Goal: Task Accomplishment & Management: Complete application form

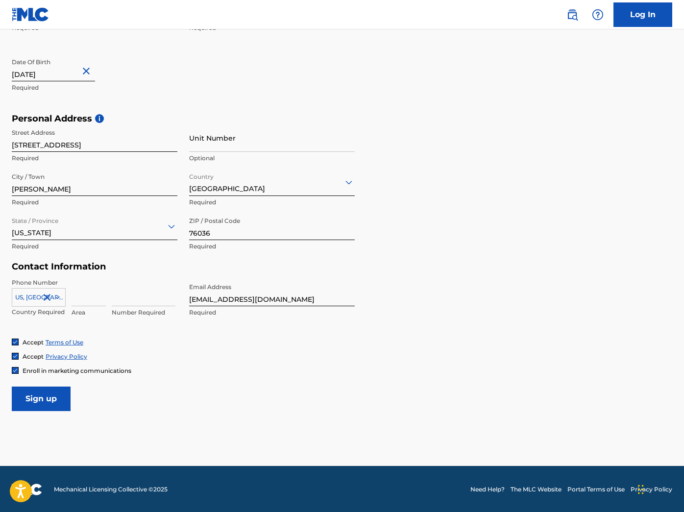
click at [51, 395] on input "Sign up" at bounding box center [41, 399] width 59 height 25
click at [89, 297] on input at bounding box center [89, 292] width 34 height 28
click at [179, 384] on form "User Information First Name [PERSON_NAME] Required Last Name [PERSON_NAME] Requ…" at bounding box center [342, 193] width 661 height 435
click at [80, 293] on input at bounding box center [89, 292] width 34 height 28
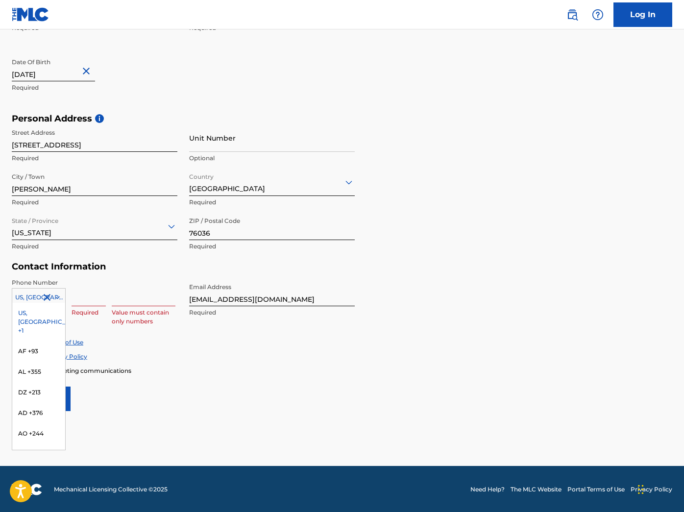
click at [57, 294] on icon at bounding box center [57, 297] width 9 height 9
click at [37, 311] on div "US, [GEOGRAPHIC_DATA] +1" at bounding box center [38, 322] width 53 height 38
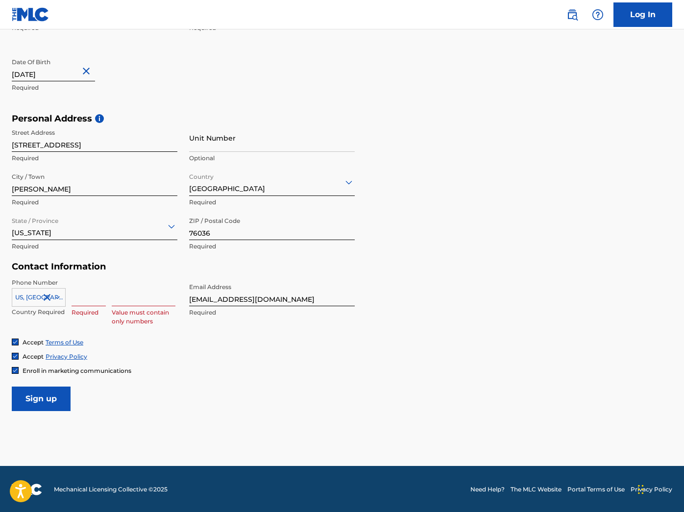
click at [83, 297] on input at bounding box center [89, 292] width 34 height 28
type input "817"
click at [139, 352] on div "Accept Privacy Policy" at bounding box center [342, 356] width 661 height 8
click at [54, 397] on input "Sign up" at bounding box center [41, 399] width 59 height 25
drag, startPoint x: 156, startPoint y: 300, endPoint x: 95, endPoint y: 290, distance: 62.0
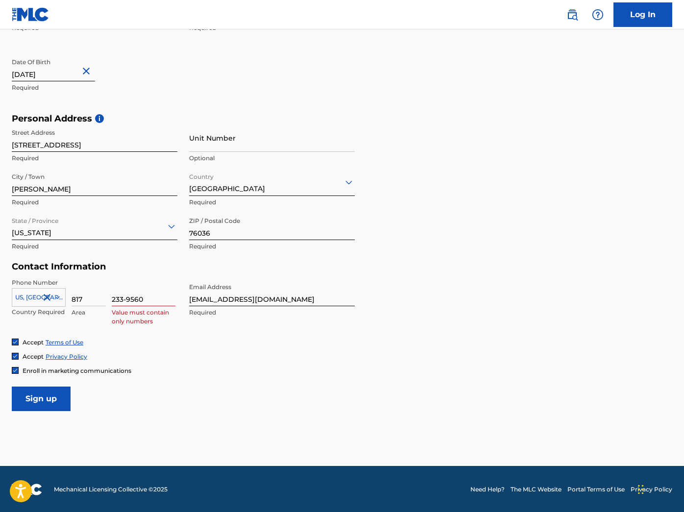
click at [95, 290] on div "[GEOGRAPHIC_DATA], [GEOGRAPHIC_DATA] +1 Country Required 817 Area 233-9560 Valu…" at bounding box center [95, 300] width 166 height 44
type input "2339560"
click at [43, 393] on input "Sign up" at bounding box center [41, 399] width 59 height 25
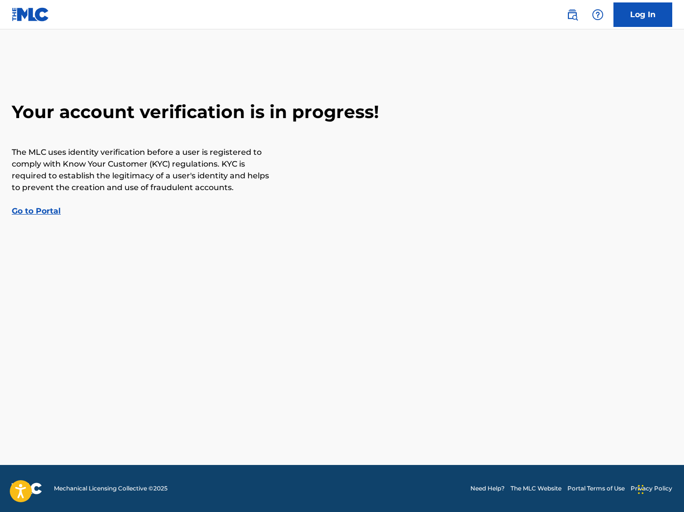
click at [48, 210] on link "Go to Portal" at bounding box center [36, 210] width 49 height 9
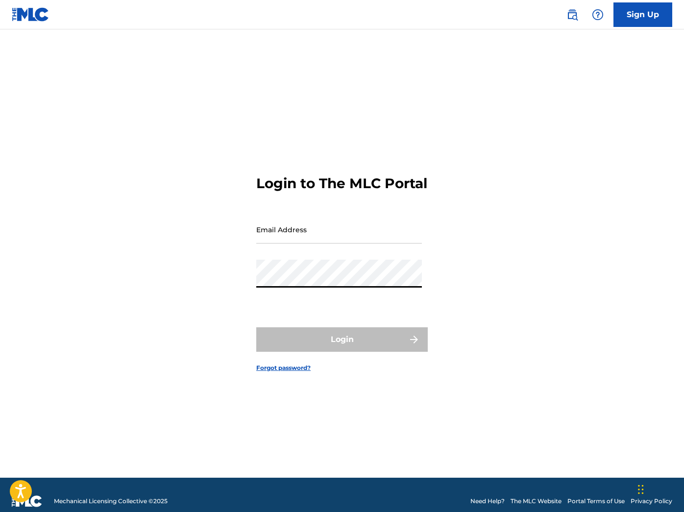
click at [281, 244] on input "Email Address" at bounding box center [339, 230] width 166 height 28
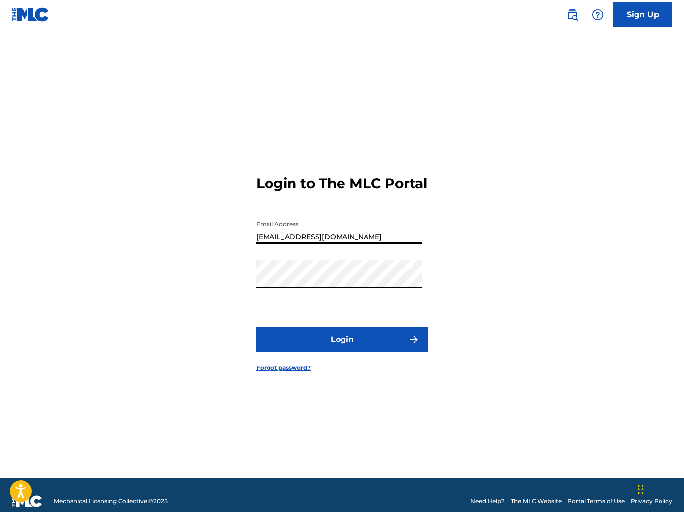
type input "[EMAIL_ADDRESS][DOMAIN_NAME]"
click at [315, 347] on button "Login" at bounding box center [342, 339] width 172 height 25
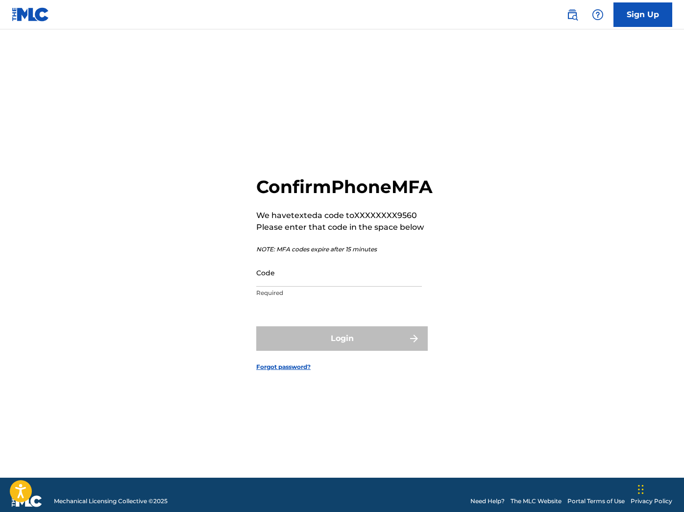
click at [298, 287] on input "Code" at bounding box center [339, 273] width 166 height 28
type input "814320"
click at [342, 349] on button "Login" at bounding box center [342, 338] width 172 height 25
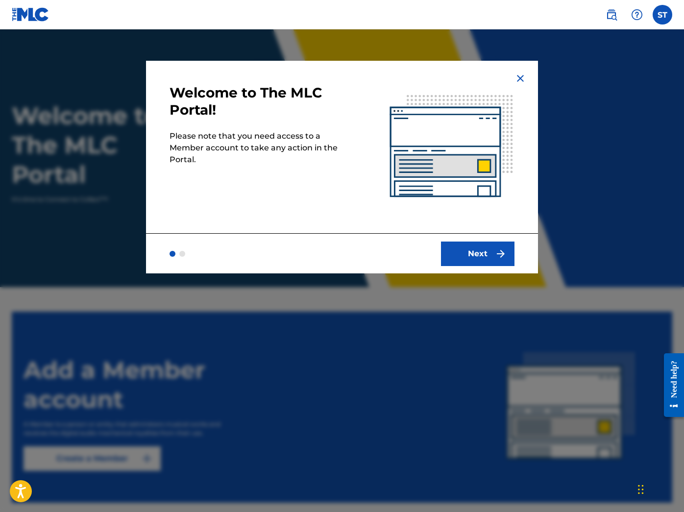
click at [464, 260] on button "Next" at bounding box center [478, 254] width 74 height 25
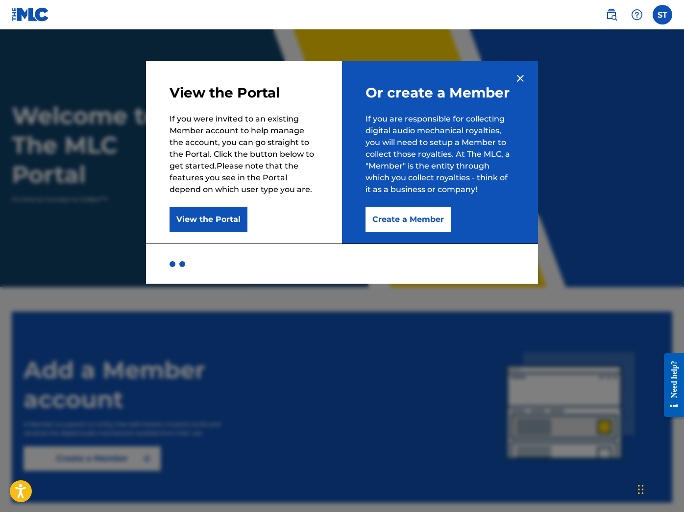
click at [221, 220] on button "View the Portal" at bounding box center [209, 219] width 78 height 25
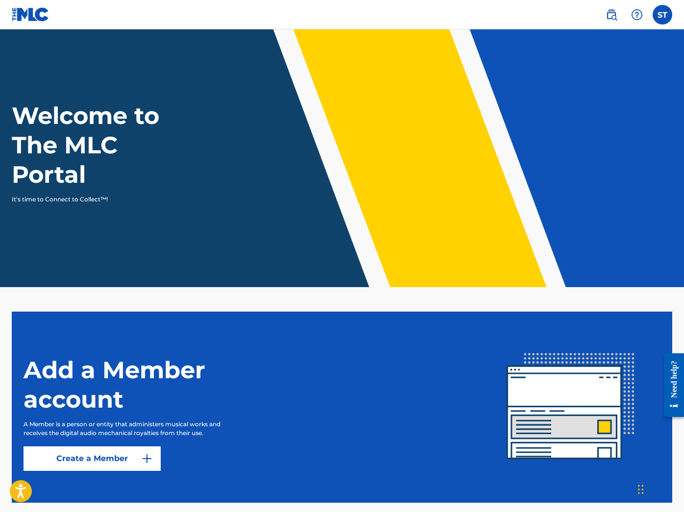
click at [580, 143] on div "Welcome to The MLC Portal It's time to Connect to Collect™!" at bounding box center [342, 152] width 684 height 103
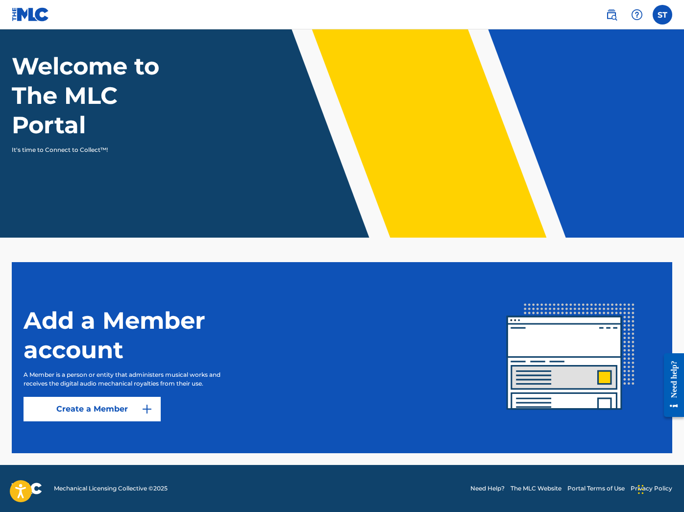
scroll to position [50, 0]
click at [109, 407] on link "Create a Member" at bounding box center [92, 409] width 137 height 25
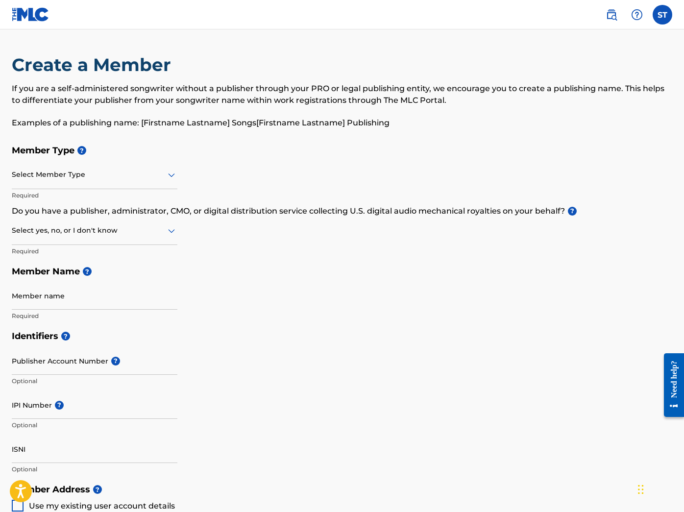
click at [172, 177] on icon at bounding box center [171, 176] width 7 height 4
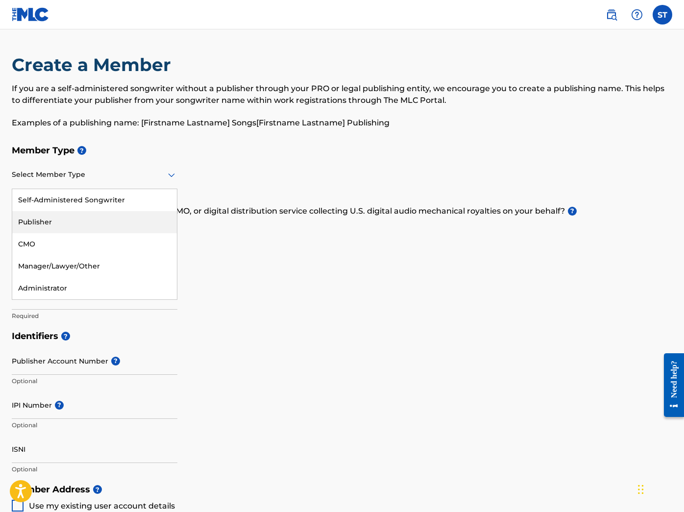
click at [89, 218] on div "Publisher" at bounding box center [94, 222] width 165 height 22
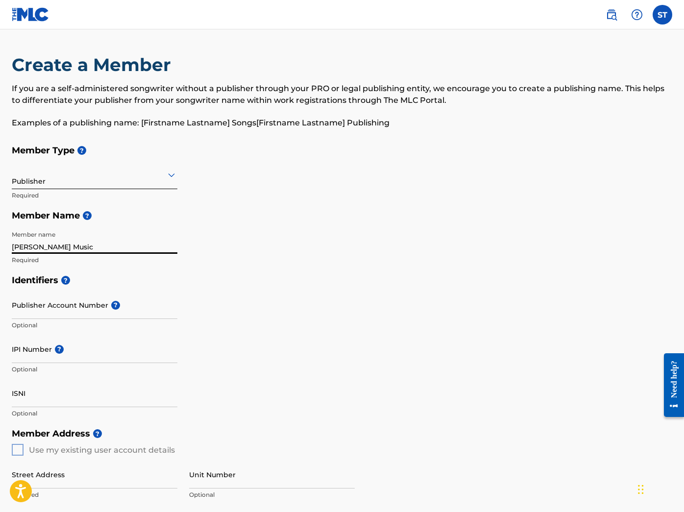
type input "[PERSON_NAME] Music"
click at [149, 267] on div "Member name [PERSON_NAME] Music Required" at bounding box center [95, 248] width 166 height 44
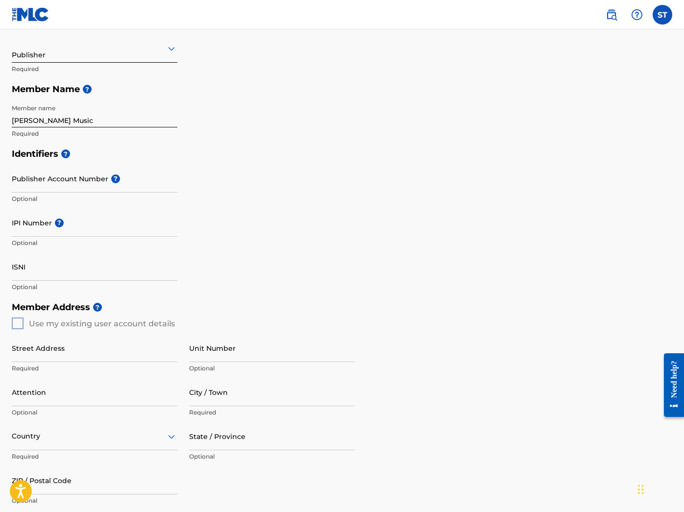
scroll to position [132, 0]
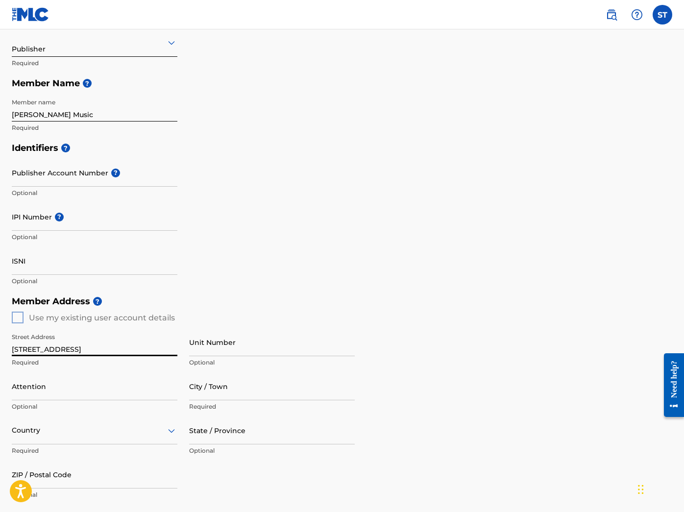
type input "[STREET_ADDRESS]"
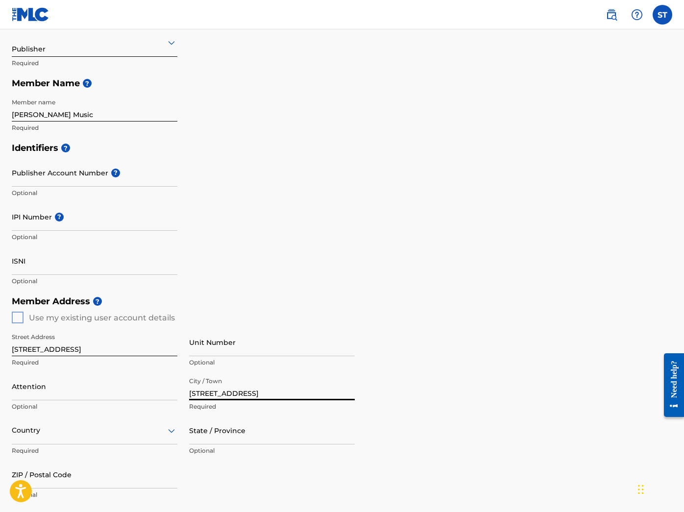
type input "[STREET_ADDRESS]"
drag, startPoint x: 224, startPoint y: 436, endPoint x: 168, endPoint y: 433, distance: 56.4
click at [168, 433] on div "Street Address [STREET_ADDRESS] Required Unit Number Optional Attention Optiona…" at bounding box center [183, 416] width 343 height 186
type input "Tx"
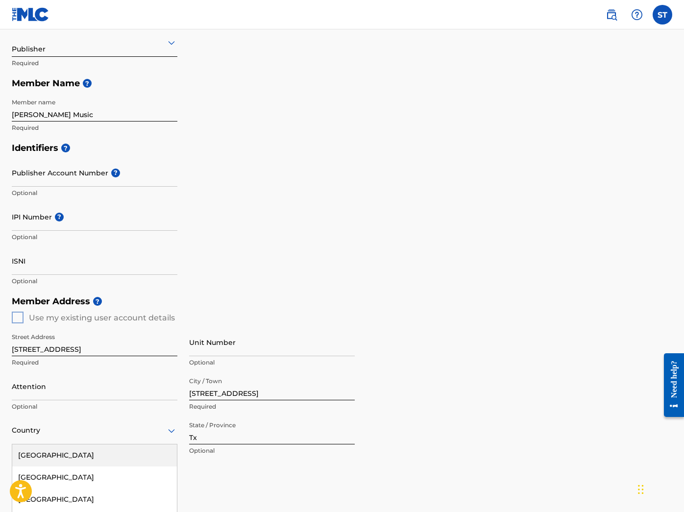
scroll to position [211, 0]
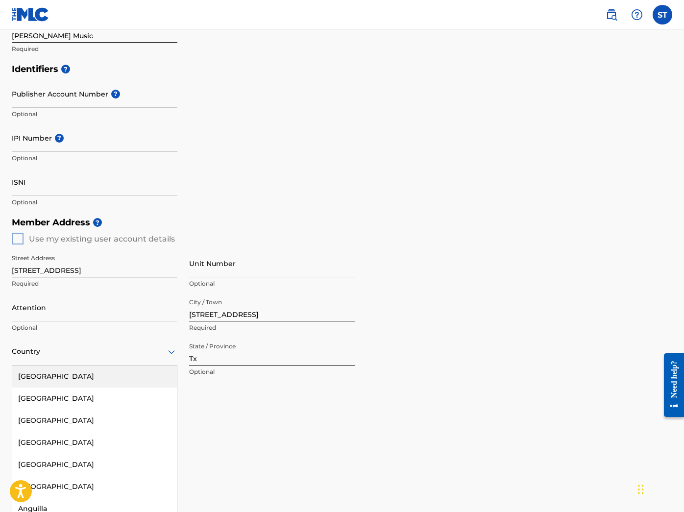
click at [61, 366] on div "[GEOGRAPHIC_DATA], 1 of 223. 223 results available. Use Up and Down to choose o…" at bounding box center [95, 352] width 166 height 28
click at [79, 380] on div "[GEOGRAPHIC_DATA]" at bounding box center [94, 377] width 165 height 22
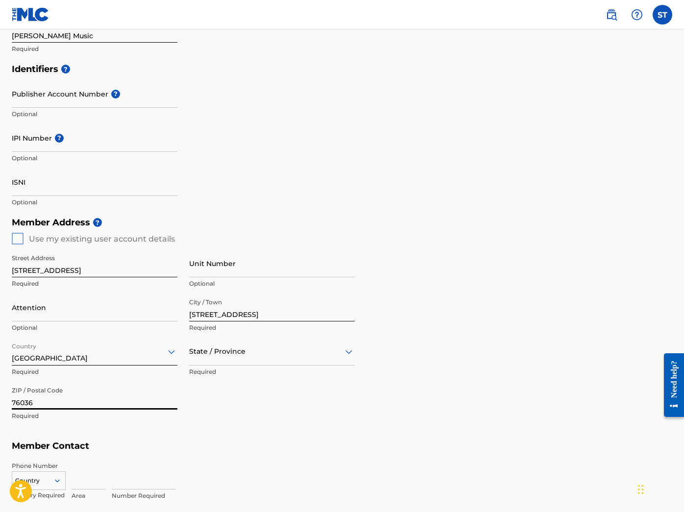
type input "76036"
click at [347, 351] on icon at bounding box center [349, 352] width 7 height 4
type input "t"
click at [626, 332] on div "Member Address ? Use my existing user account details Street Address [STREET_AD…" at bounding box center [342, 324] width 661 height 224
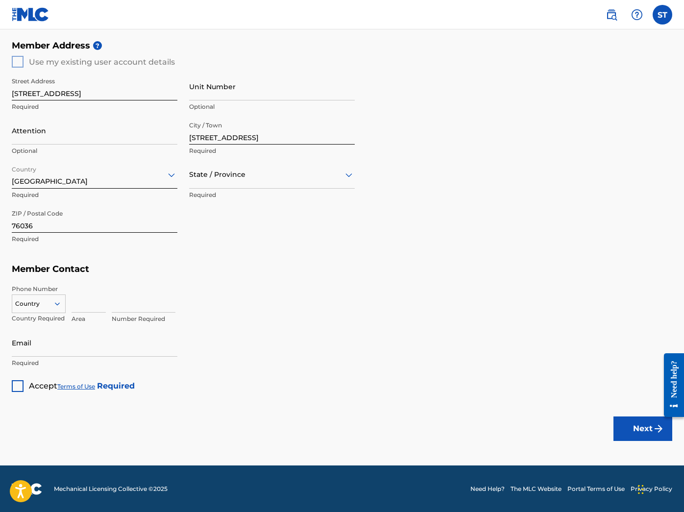
scroll to position [387, 0]
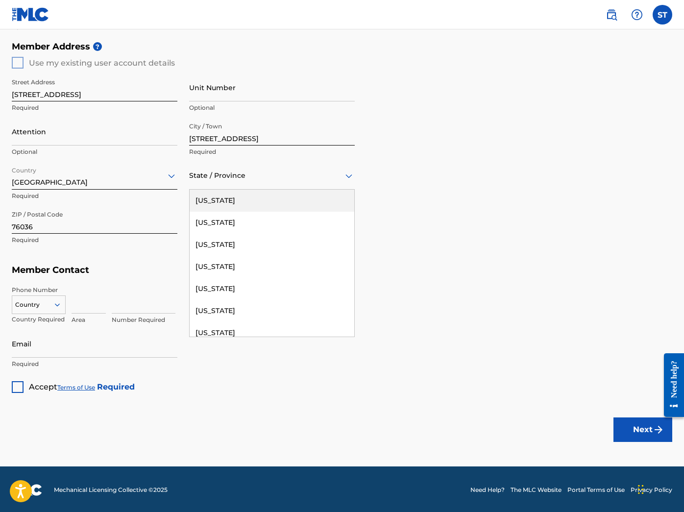
click at [346, 174] on icon at bounding box center [349, 176] width 7 height 4
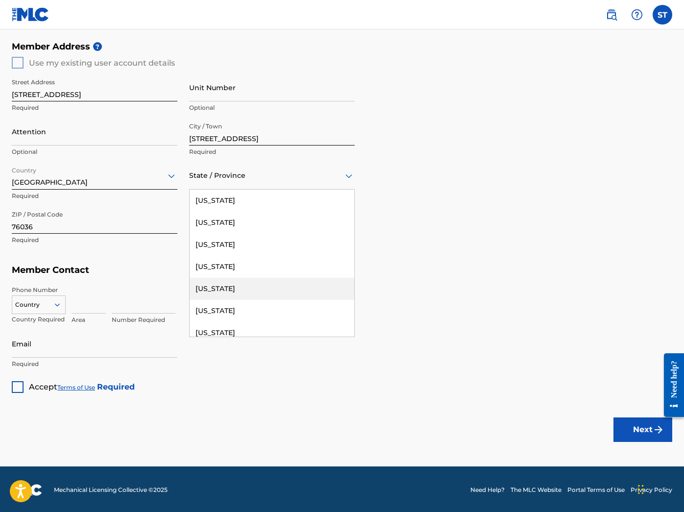
type input "t"
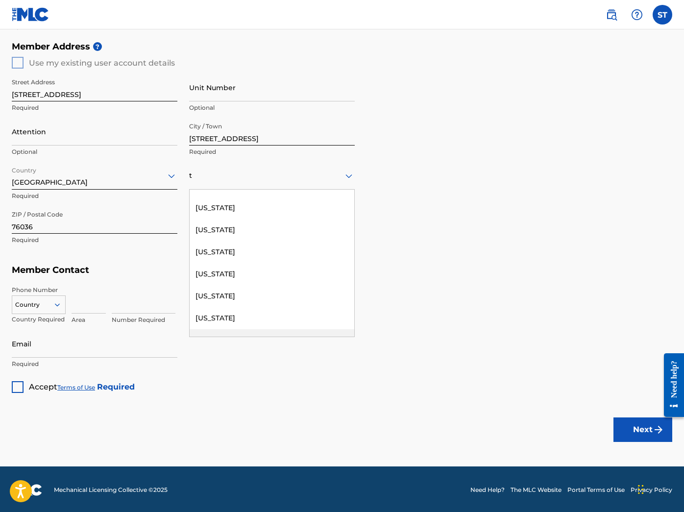
scroll to position [272, 0]
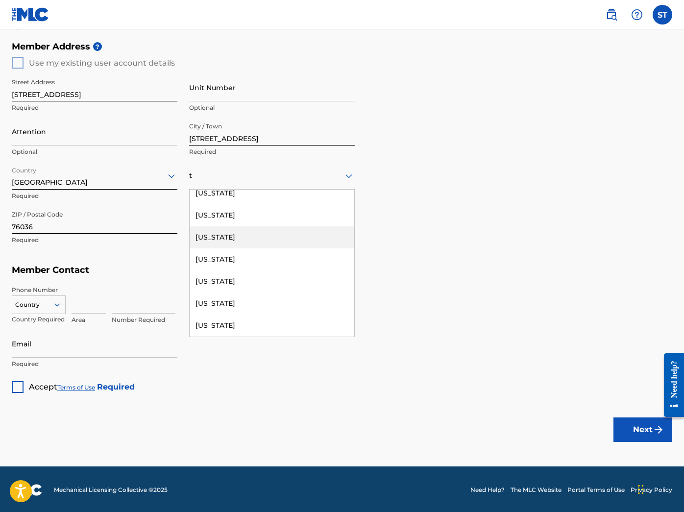
click at [237, 236] on div "[US_STATE]" at bounding box center [272, 237] width 165 height 22
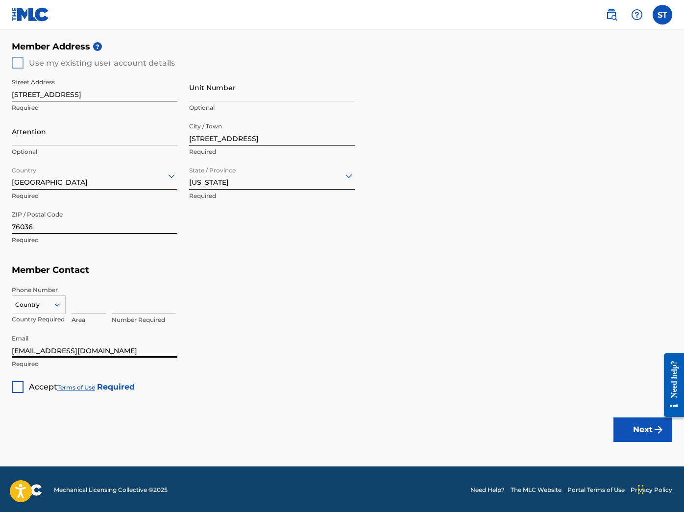
type input "[EMAIL_ADDRESS][DOMAIN_NAME]"
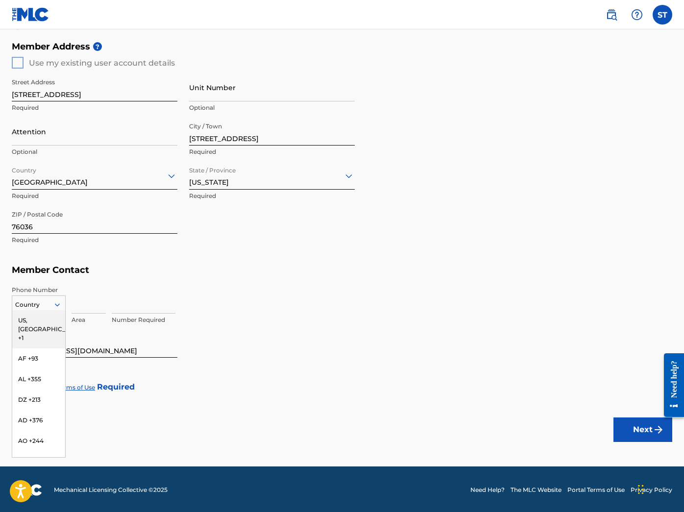
click at [59, 300] on icon at bounding box center [57, 304] width 9 height 9
click at [94, 300] on input at bounding box center [89, 300] width 34 height 28
type input "817"
type input "2339560"
click at [20, 61] on div "Member Address ? Use my existing user account details Street Address [STREET_AD…" at bounding box center [342, 148] width 661 height 224
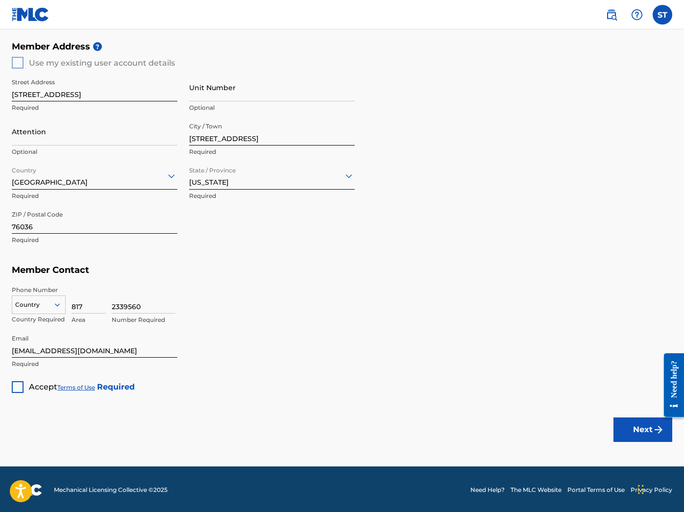
click at [17, 61] on div "Member Address ? Use my existing user account details Street Address [STREET_AD…" at bounding box center [342, 148] width 661 height 224
click at [438, 246] on div "Member Address ? Use my existing user account details Street Address [STREET_AD…" at bounding box center [342, 148] width 661 height 224
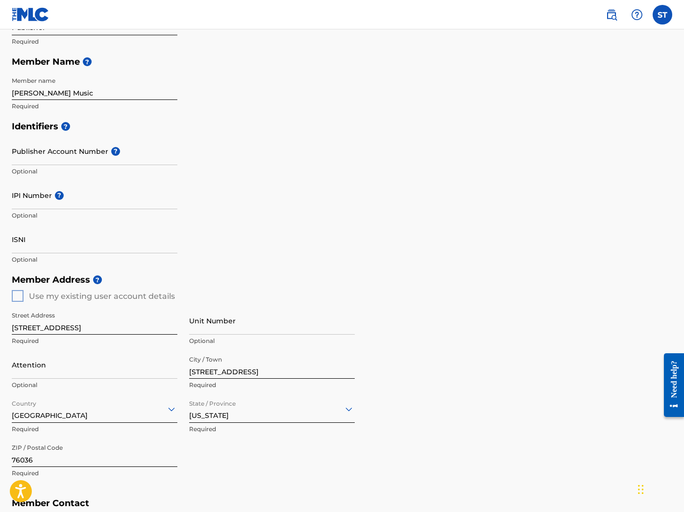
scroll to position [142, 0]
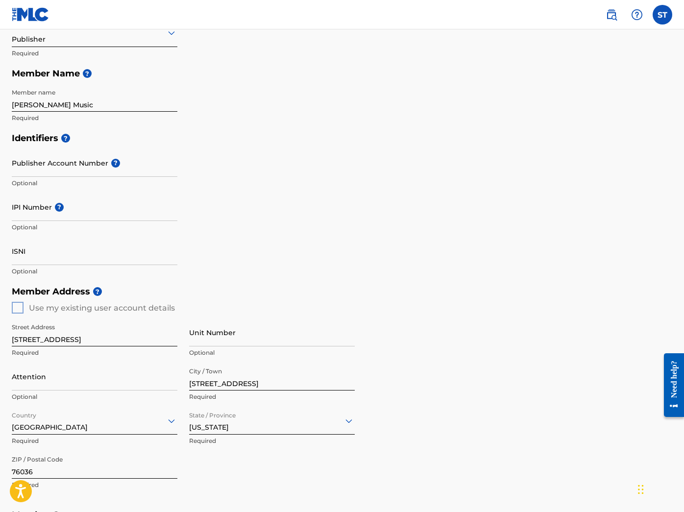
click at [16, 305] on div "Member Address ? Use my existing user account details Street Address [STREET_AD…" at bounding box center [342, 393] width 661 height 224
click at [138, 161] on input "Publisher Account Number ?" at bounding box center [95, 163] width 166 height 28
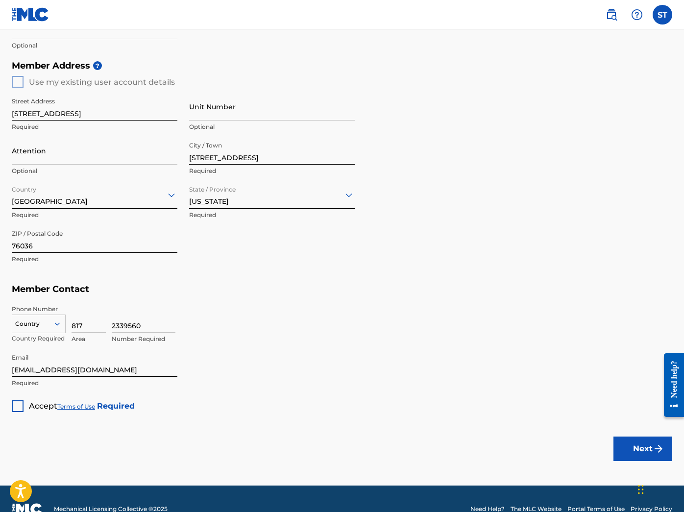
scroll to position [369, 0]
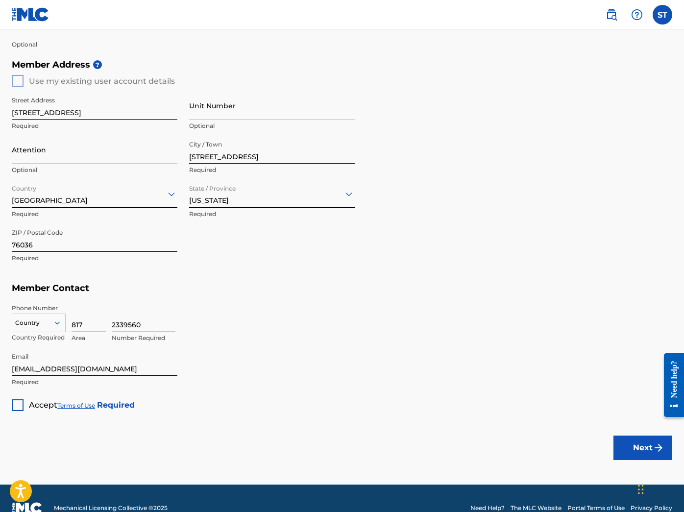
click at [19, 416] on main "Create a Member If you are a self-administered songwriter without a publisher t…" at bounding box center [342, 72] width 684 height 824
click at [18, 403] on div at bounding box center [18, 405] width 12 height 12
click at [59, 155] on input "Attention" at bounding box center [95, 150] width 166 height 28
click at [174, 156] on input "Attention" at bounding box center [95, 150] width 166 height 28
click at [103, 144] on input "Attention" at bounding box center [95, 150] width 166 height 28
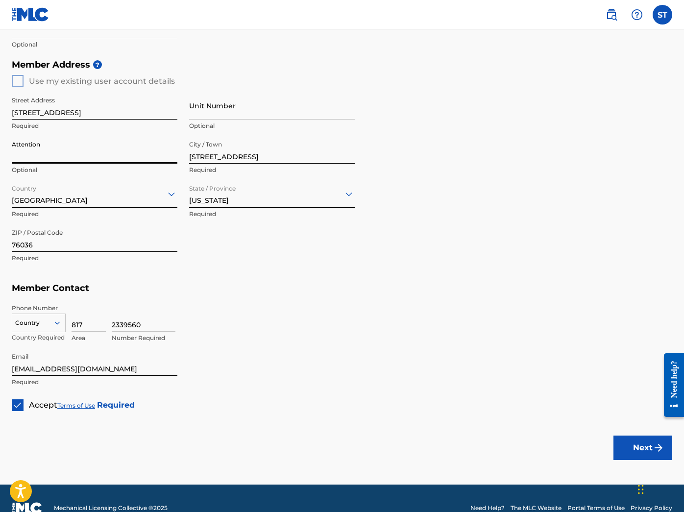
click at [625, 443] on button "Next" at bounding box center [643, 448] width 59 height 25
click at [623, 444] on button "Next" at bounding box center [643, 448] width 59 height 25
click at [634, 442] on button "Next" at bounding box center [643, 448] width 59 height 25
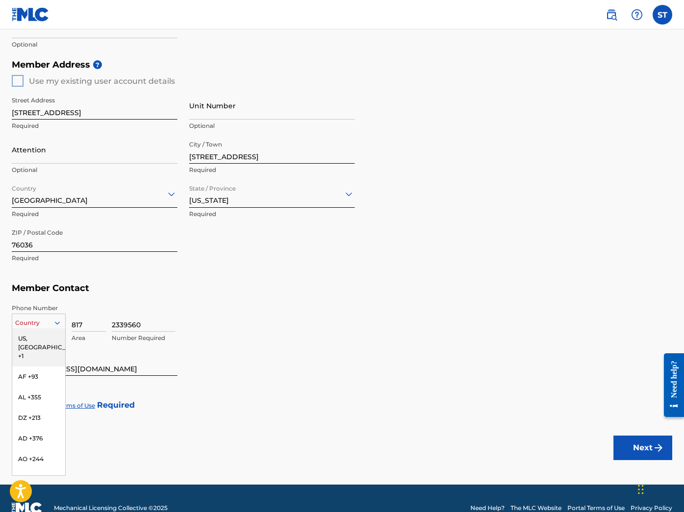
click at [55, 320] on icon at bounding box center [57, 323] width 9 height 9
click at [42, 335] on div "US, [GEOGRAPHIC_DATA] +1" at bounding box center [38, 347] width 53 height 38
click at [620, 448] on button "Next" at bounding box center [643, 448] width 59 height 25
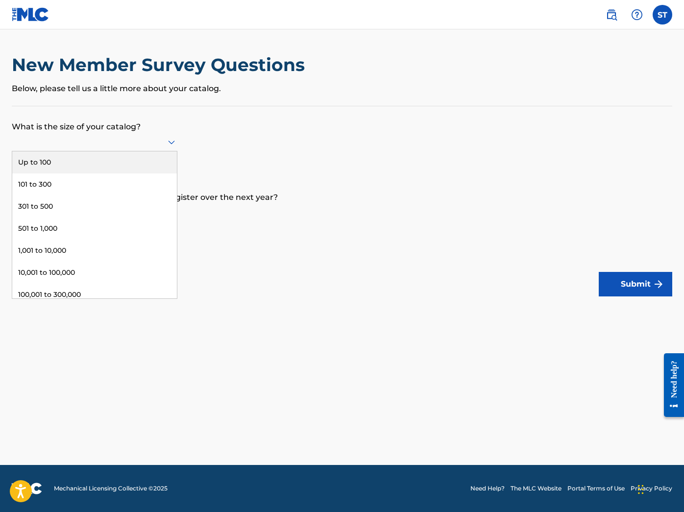
click at [171, 145] on icon at bounding box center [172, 142] width 12 height 12
click at [83, 170] on div "Up to 100" at bounding box center [94, 162] width 165 height 22
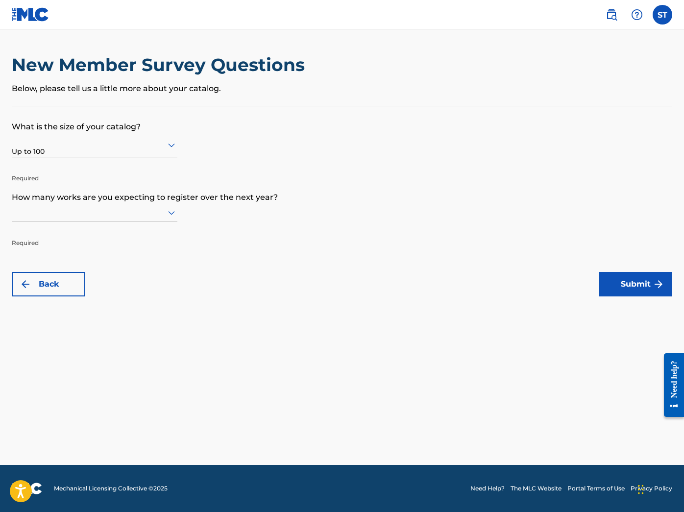
click at [170, 215] on icon at bounding box center [172, 213] width 12 height 12
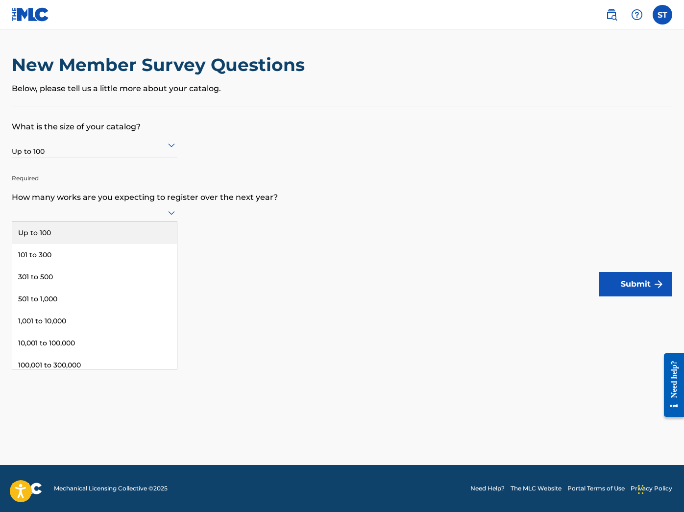
click at [70, 236] on div "Up to 100" at bounding box center [94, 233] width 165 height 22
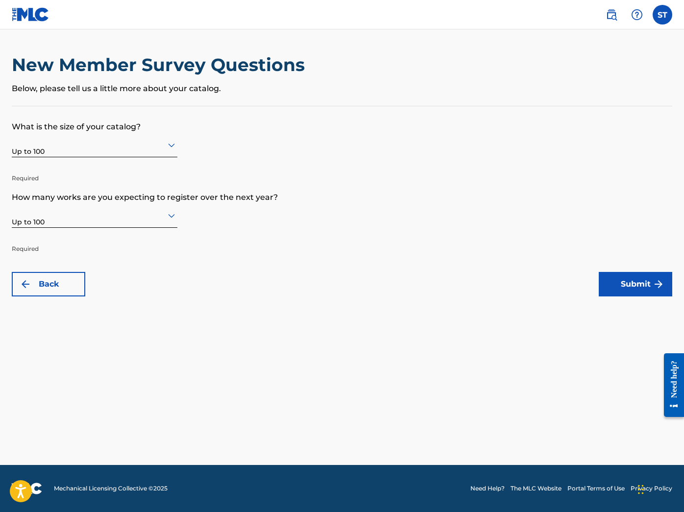
click at [616, 291] on button "Submit" at bounding box center [636, 284] width 74 height 25
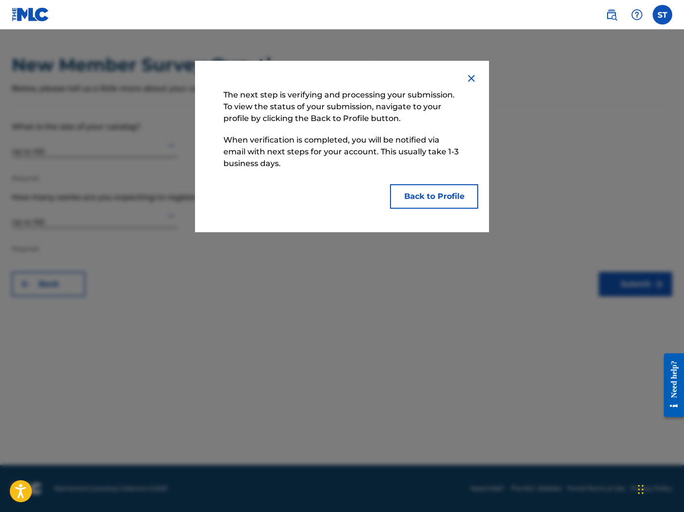
click at [472, 78] on img at bounding box center [472, 79] width 12 height 12
